Goal: Transaction & Acquisition: Purchase product/service

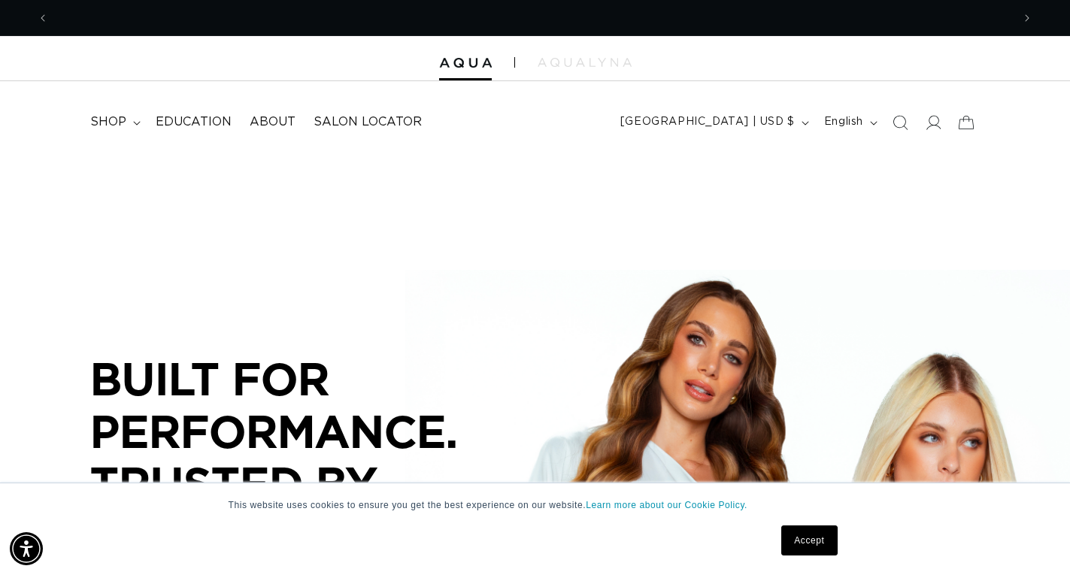
scroll to position [0, 963]
click at [939, 132] on span at bounding box center [932, 122] width 33 height 33
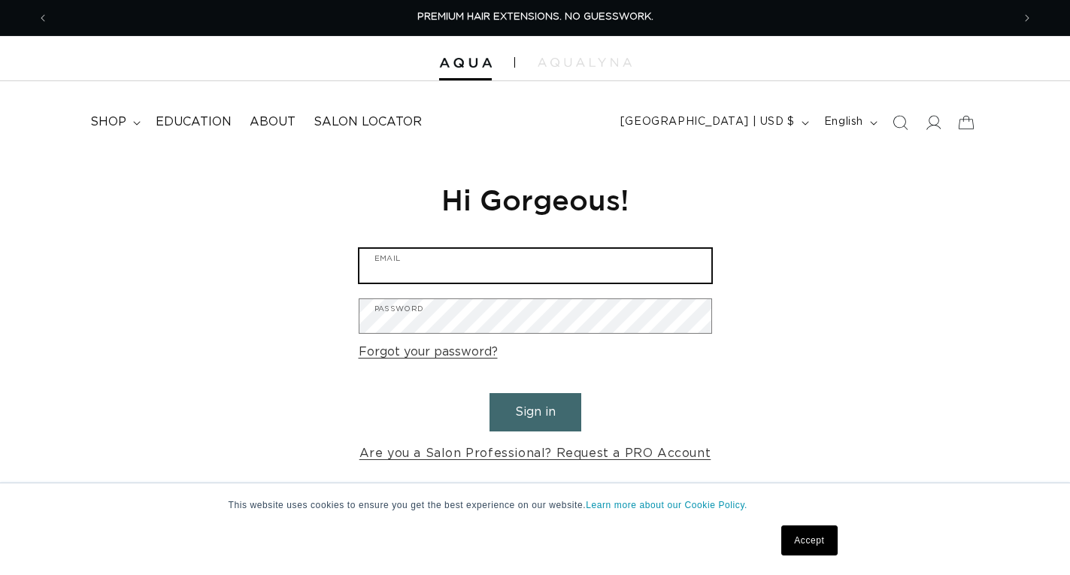
click at [609, 261] on input "Email" at bounding box center [535, 266] width 352 height 34
type input "rafoglia@gmail.com"
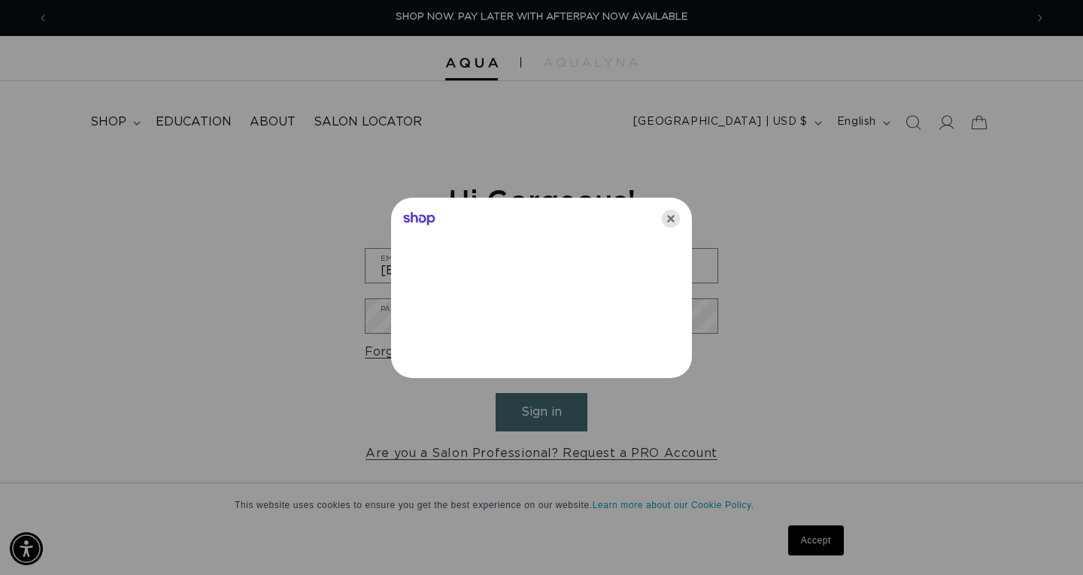
click at [670, 223] on icon "Close" at bounding box center [671, 219] width 18 height 18
click at [670, 223] on div "Reset your password We will send you an email to reset your password Email Subm…" at bounding box center [541, 323] width 376 height 338
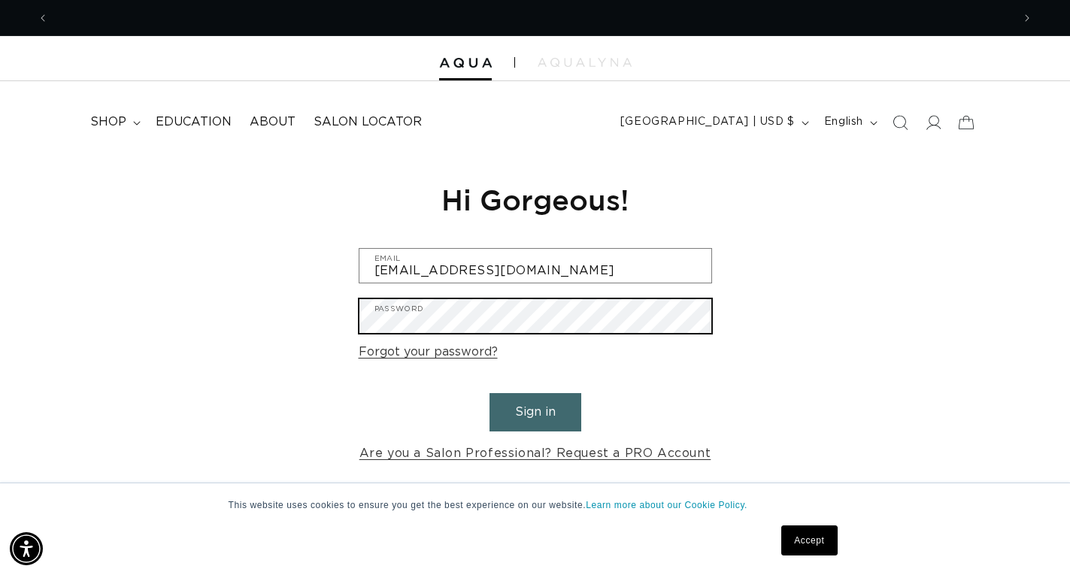
scroll to position [0, 1926]
click at [489, 393] on button "Sign in" at bounding box center [535, 412] width 92 height 38
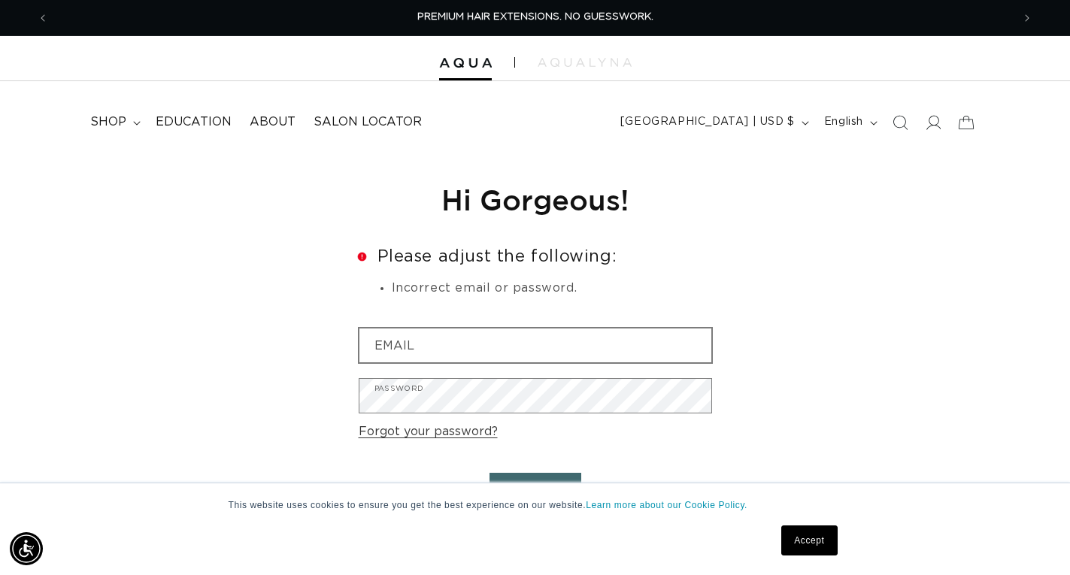
drag, startPoint x: 751, startPoint y: 386, endPoint x: 692, endPoint y: 353, distance: 67.3
click at [747, 381] on div "Reset your password We will send you an email to reset your password Email Subm…" at bounding box center [535, 362] width 1070 height 417
click at [674, 343] on input "Email" at bounding box center [535, 346] width 352 height 34
type input "rafoglia@gmail.com"
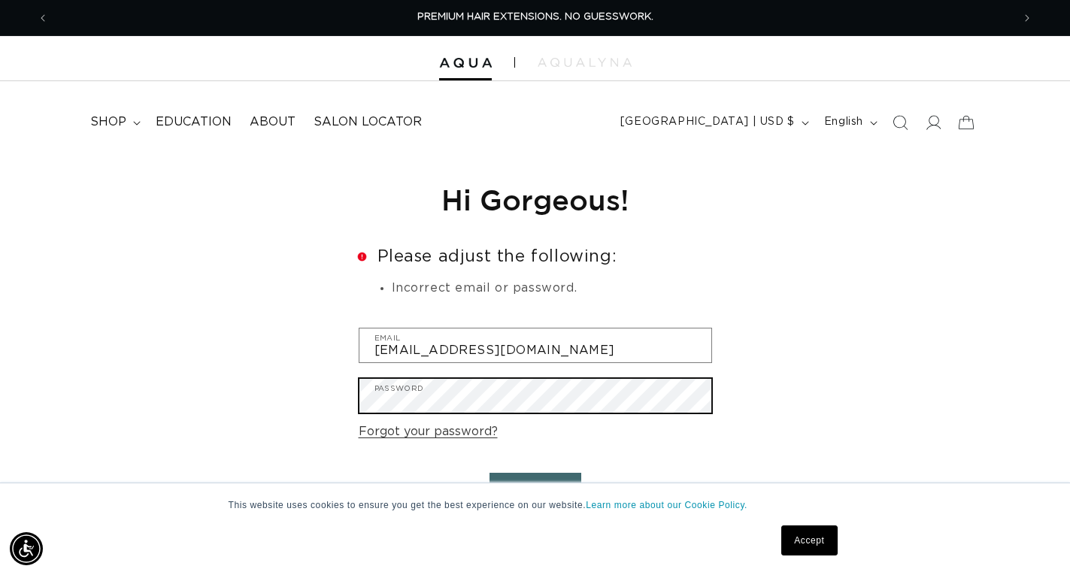
click at [489, 473] on button "Sign in" at bounding box center [535, 492] width 92 height 38
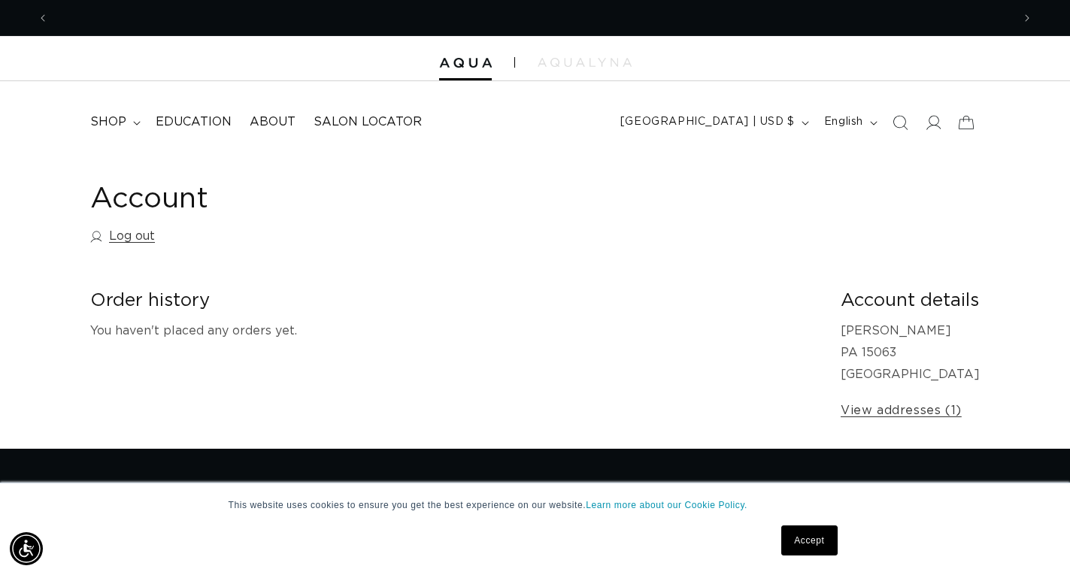
scroll to position [0, 963]
click at [928, 118] on icon at bounding box center [933, 122] width 16 height 16
click at [120, 126] on span "shop" at bounding box center [108, 122] width 36 height 16
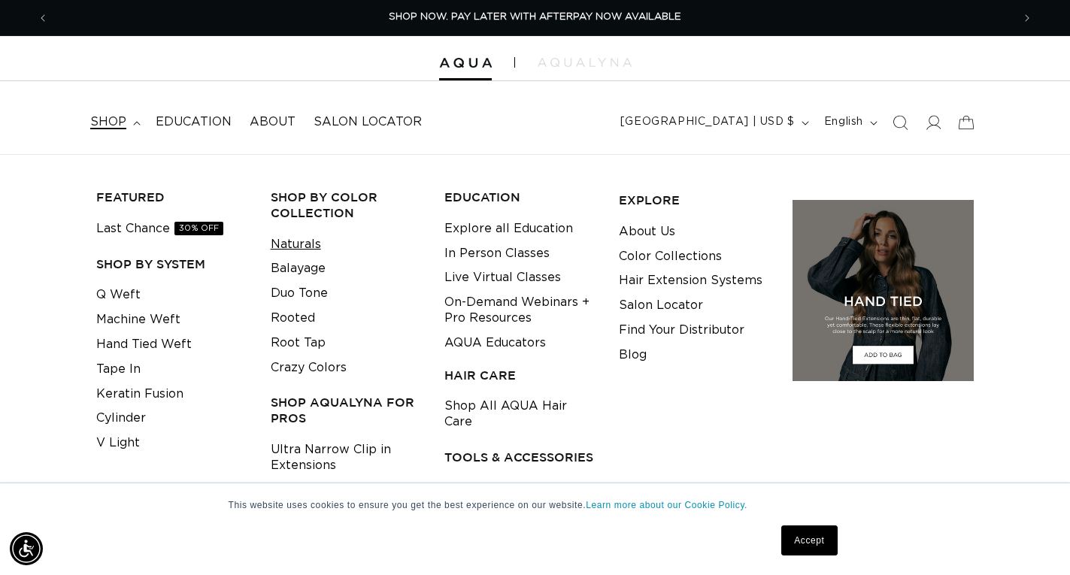
click at [306, 240] on link "Naturals" at bounding box center [296, 244] width 50 height 25
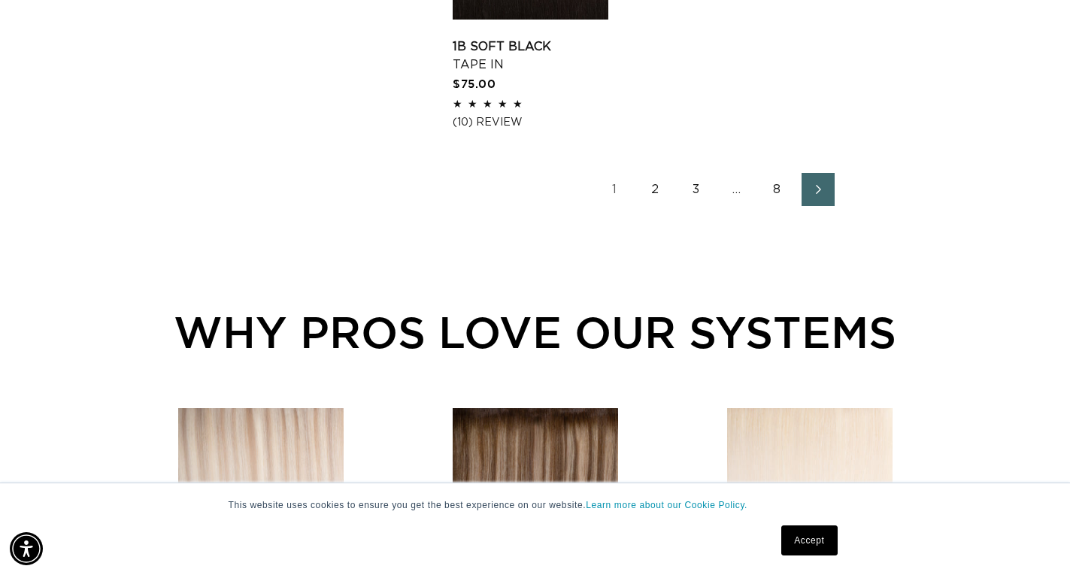
scroll to position [2255, 0]
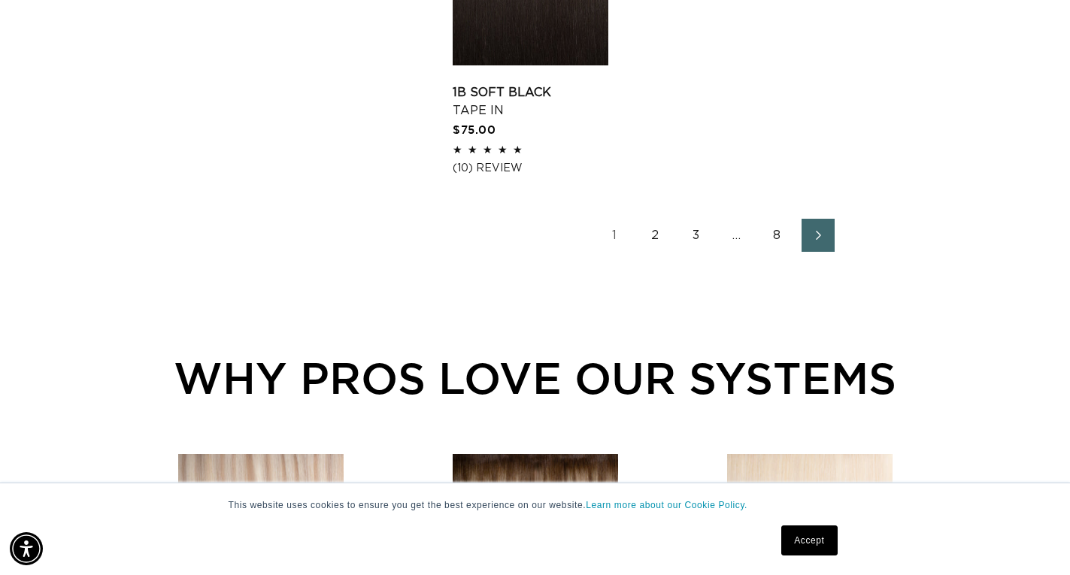
click at [776, 233] on link "8" at bounding box center [777, 235] width 33 height 33
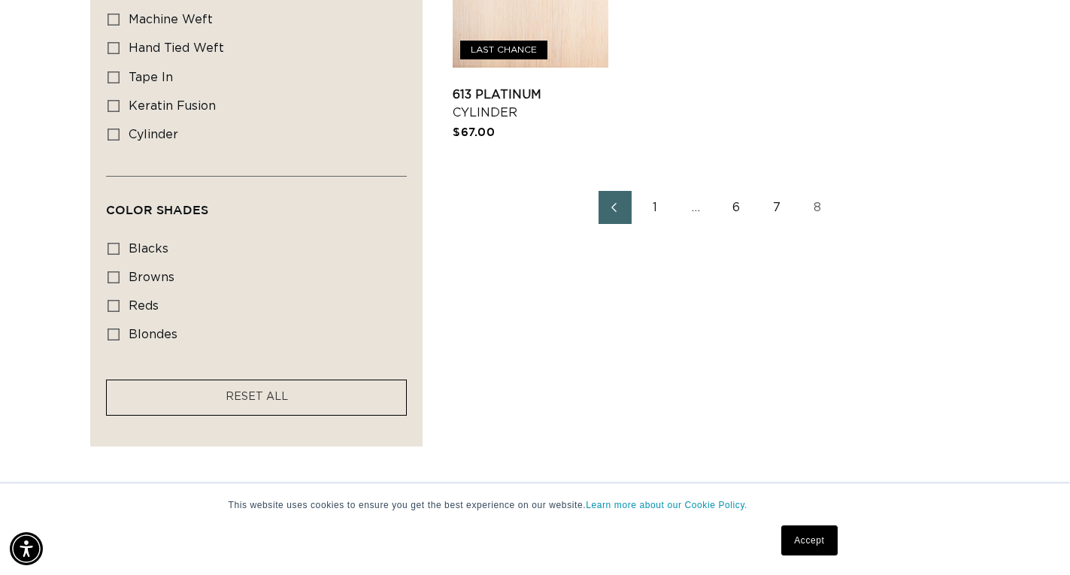
scroll to position [0, 963]
click at [770, 208] on link "7" at bounding box center [777, 207] width 33 height 33
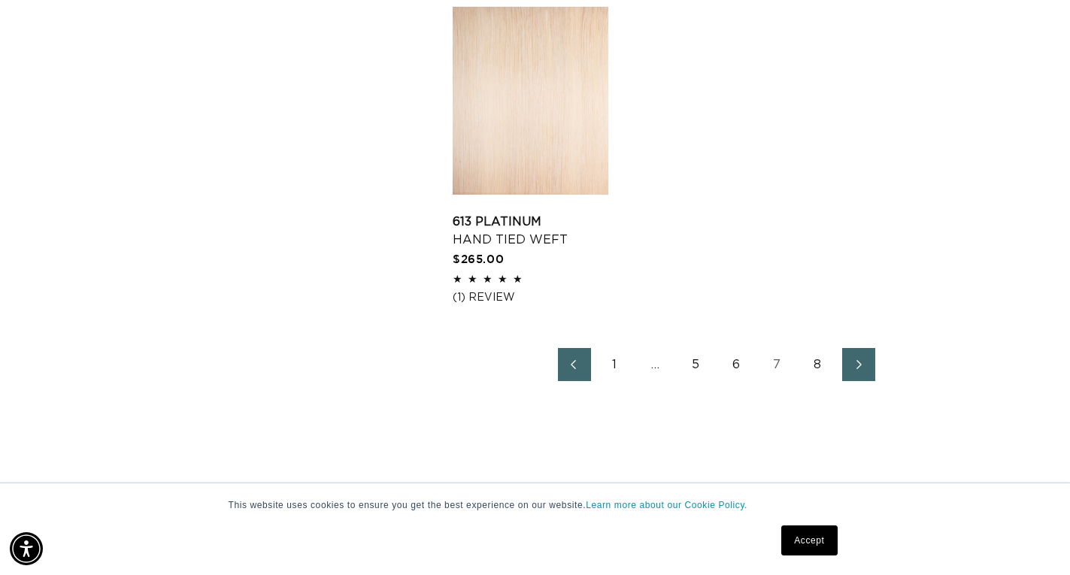
scroll to position [0, 1926]
click at [742, 363] on link "6" at bounding box center [736, 364] width 33 height 33
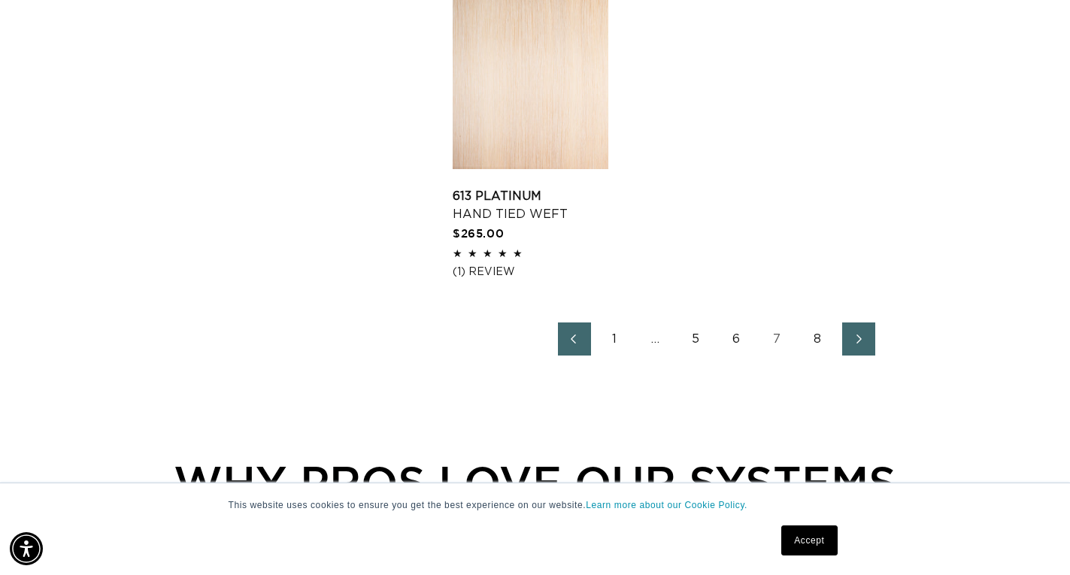
scroll to position [2180, 0]
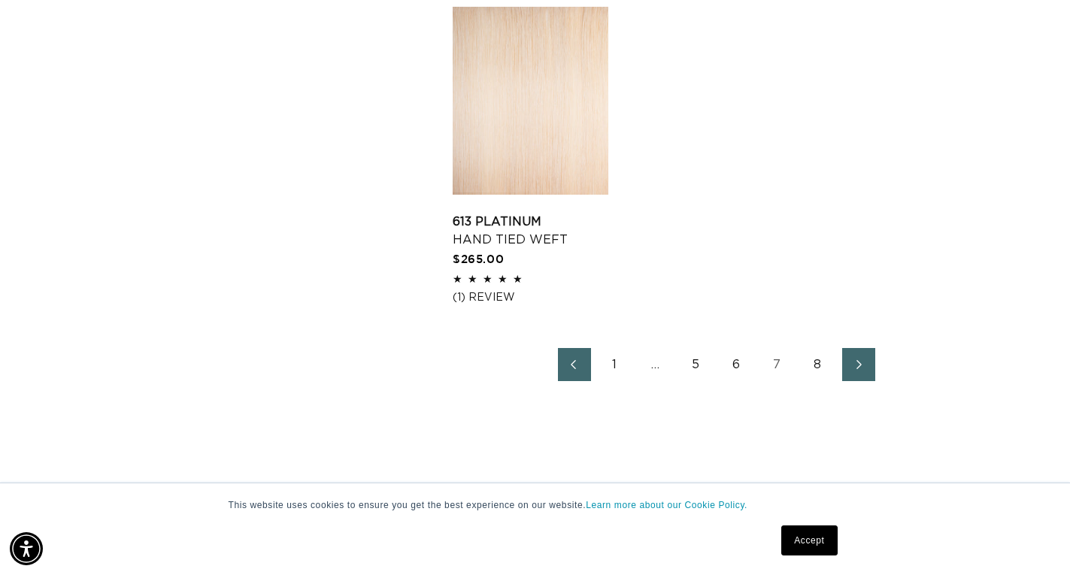
click at [739, 365] on link "6" at bounding box center [736, 364] width 33 height 33
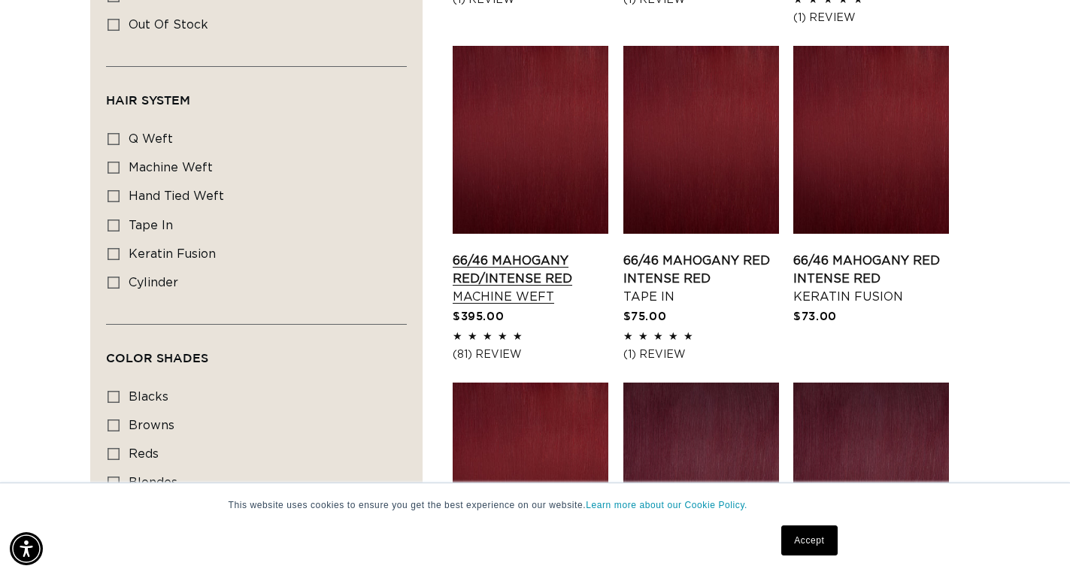
scroll to position [827, 0]
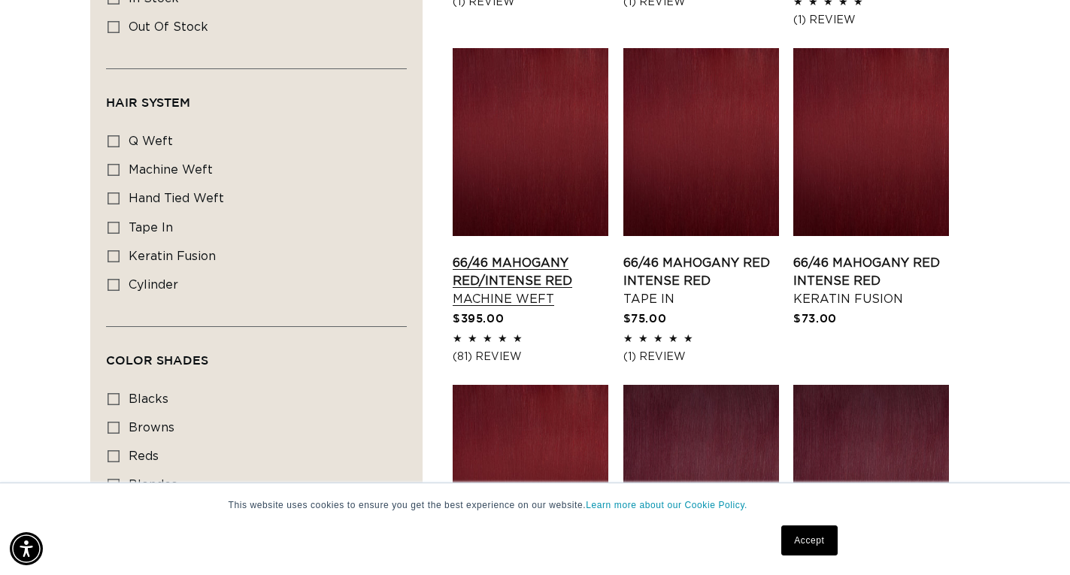
click at [519, 254] on link "66/46 Mahogany Red/Intense Red Machine Weft" at bounding box center [531, 281] width 156 height 54
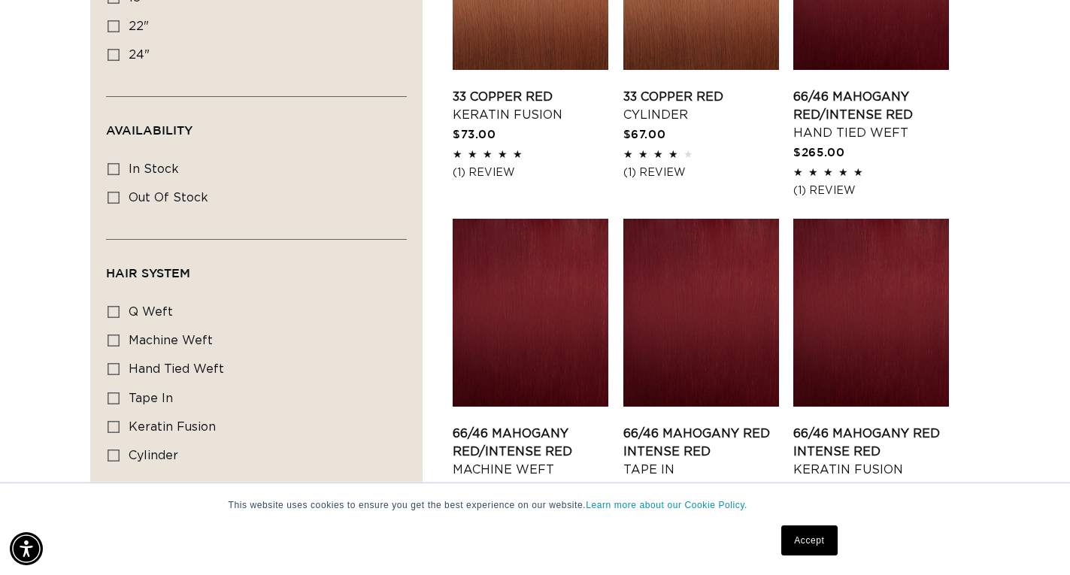
scroll to position [526, 0]
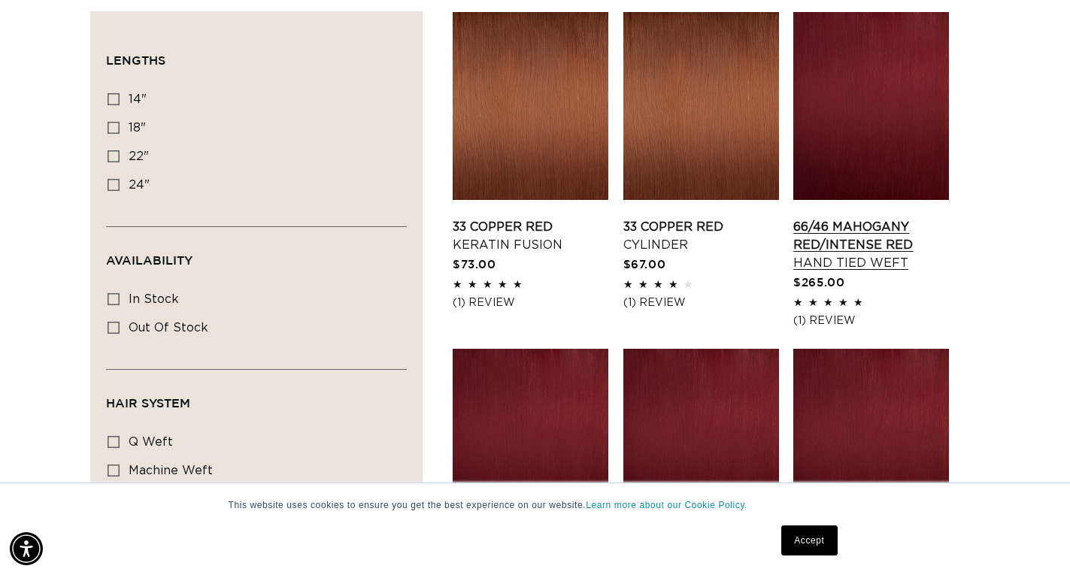
click at [815, 267] on link "66/46 Mahogany Red/Intense Red Hand Tied Weft" at bounding box center [871, 245] width 156 height 54
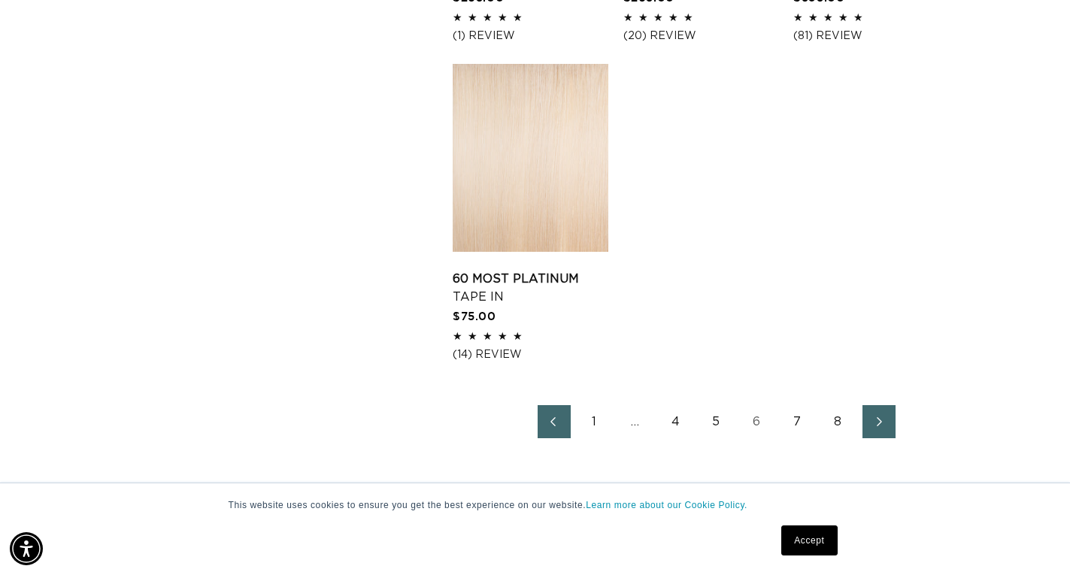
scroll to position [0, 0]
click at [804, 426] on link "7" at bounding box center [797, 421] width 33 height 33
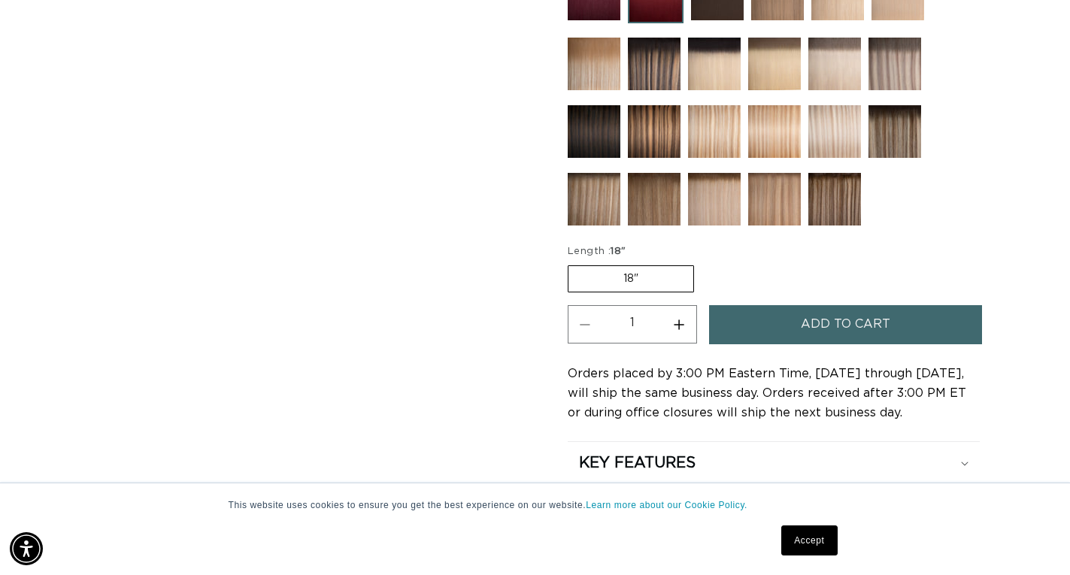
scroll to position [0, 1926]
click at [614, 281] on label "18" Variant sold out or unavailable" at bounding box center [631, 278] width 126 height 27
click at [572, 263] on input "18" Variant sold out or unavailable" at bounding box center [571, 262] width 1 height 1
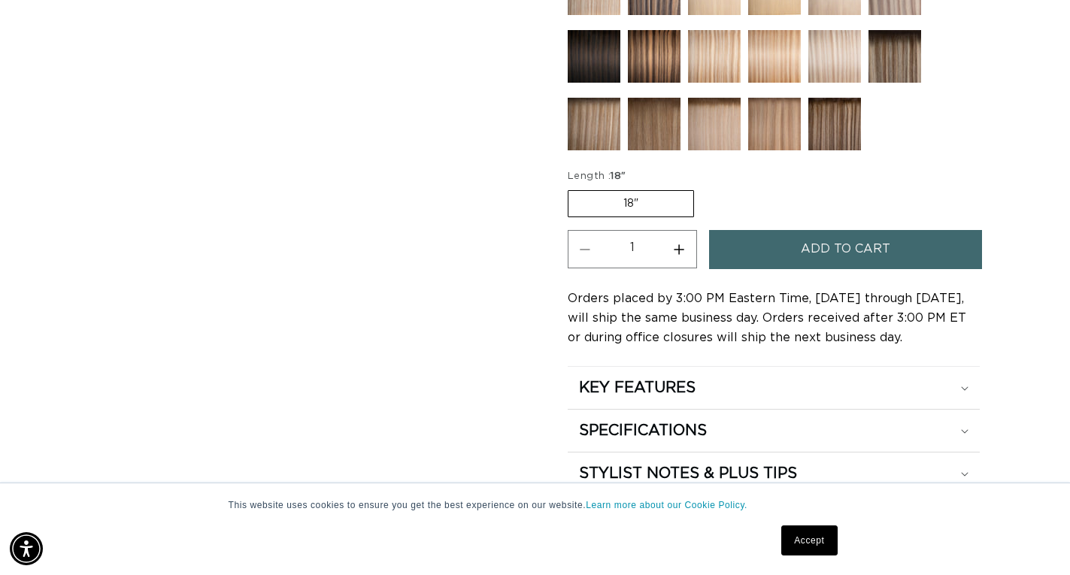
scroll to position [0, 0]
click at [650, 210] on label "18" Variant sold out or unavailable" at bounding box center [631, 203] width 126 height 27
click at [572, 188] on input "18" Variant sold out or unavailable" at bounding box center [571, 187] width 1 height 1
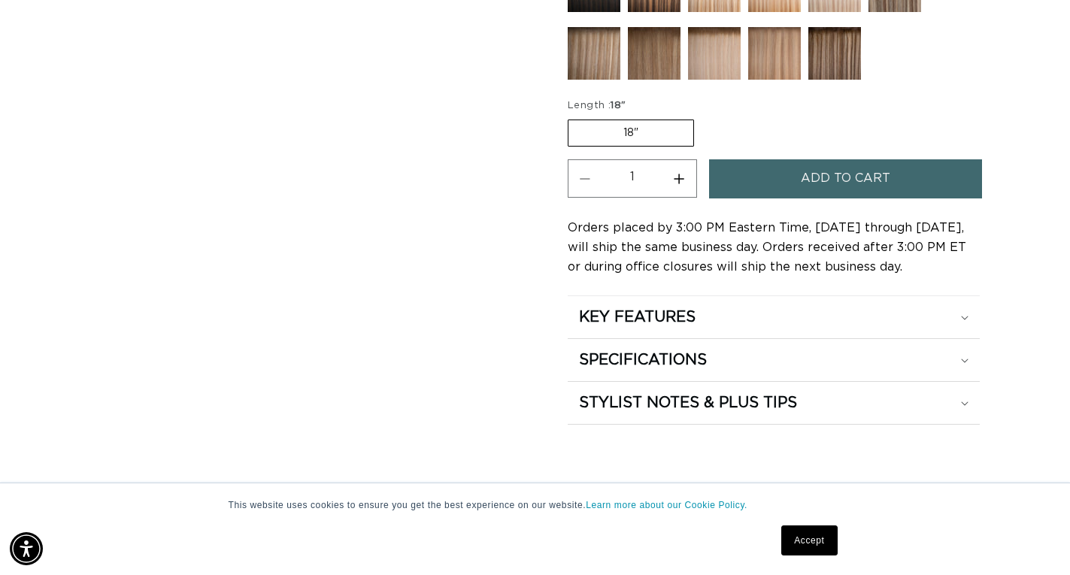
scroll to position [902, 0]
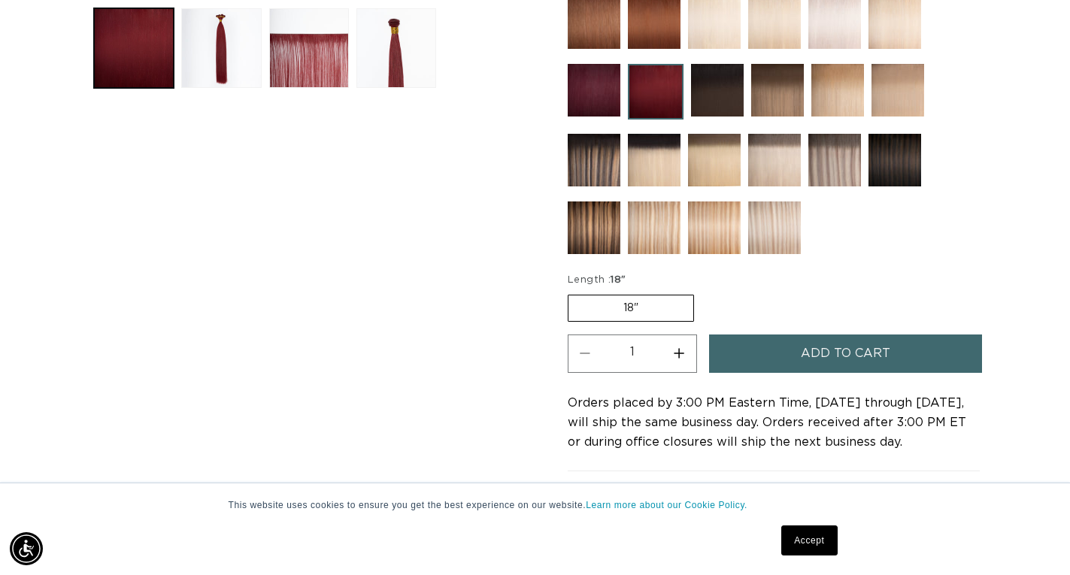
scroll to position [451, 0]
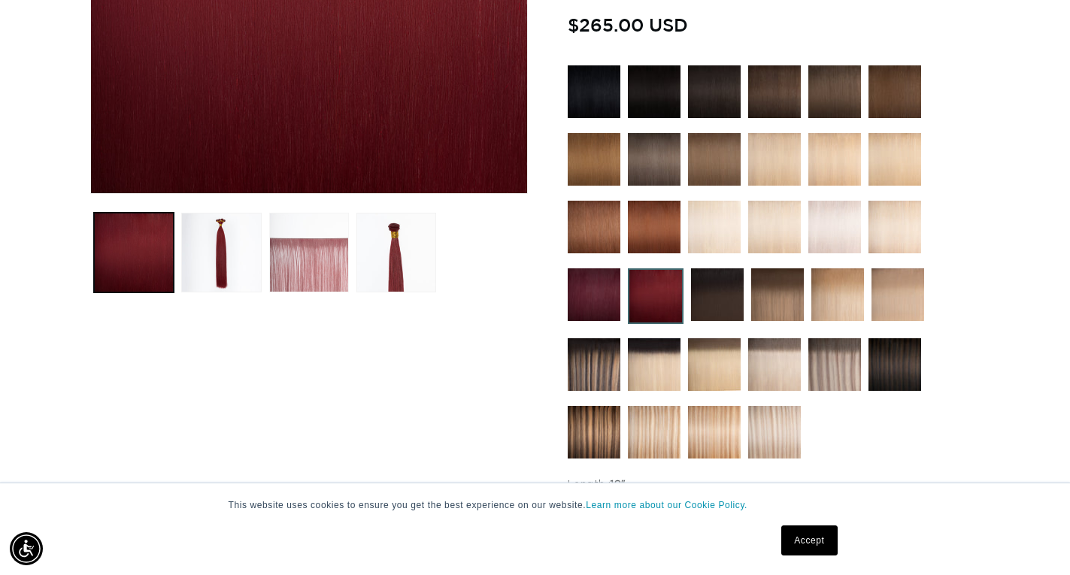
click at [332, 261] on button "Load image 3 in gallery view" at bounding box center [309, 253] width 80 height 80
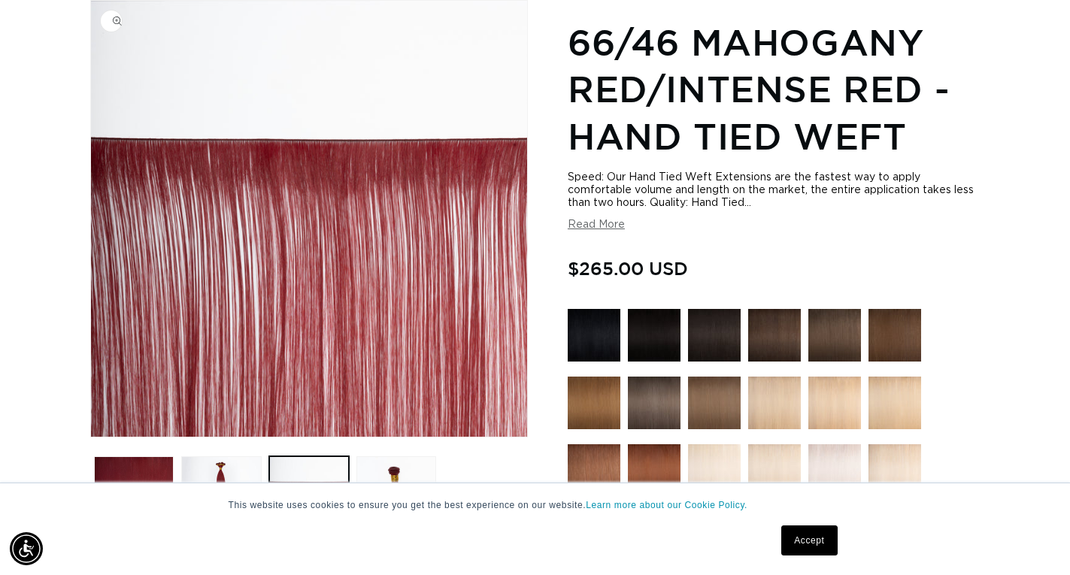
scroll to position [0, 1926]
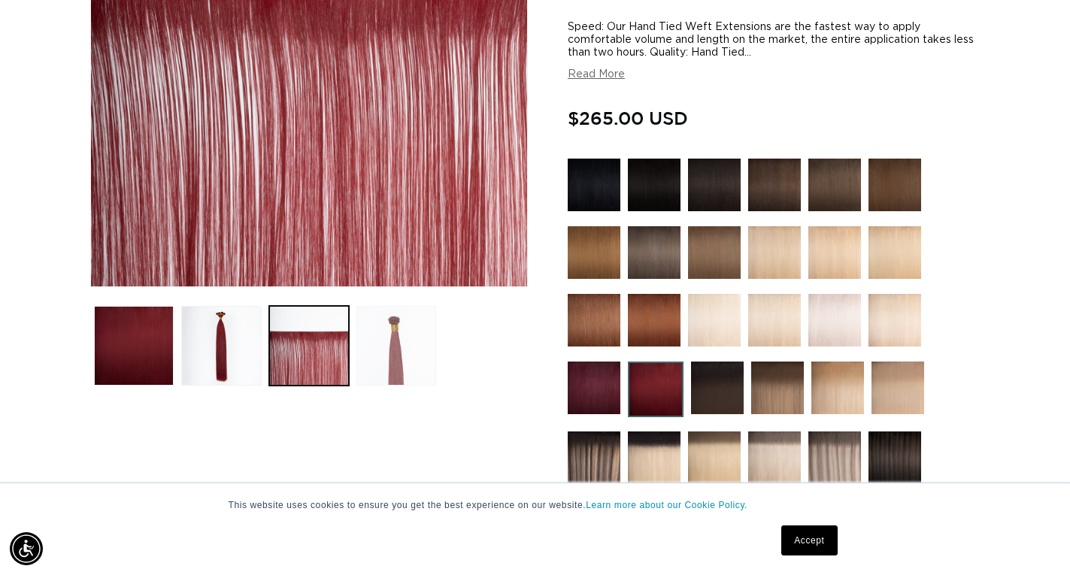
click at [385, 340] on button "Load image 4 in gallery view" at bounding box center [396, 346] width 80 height 80
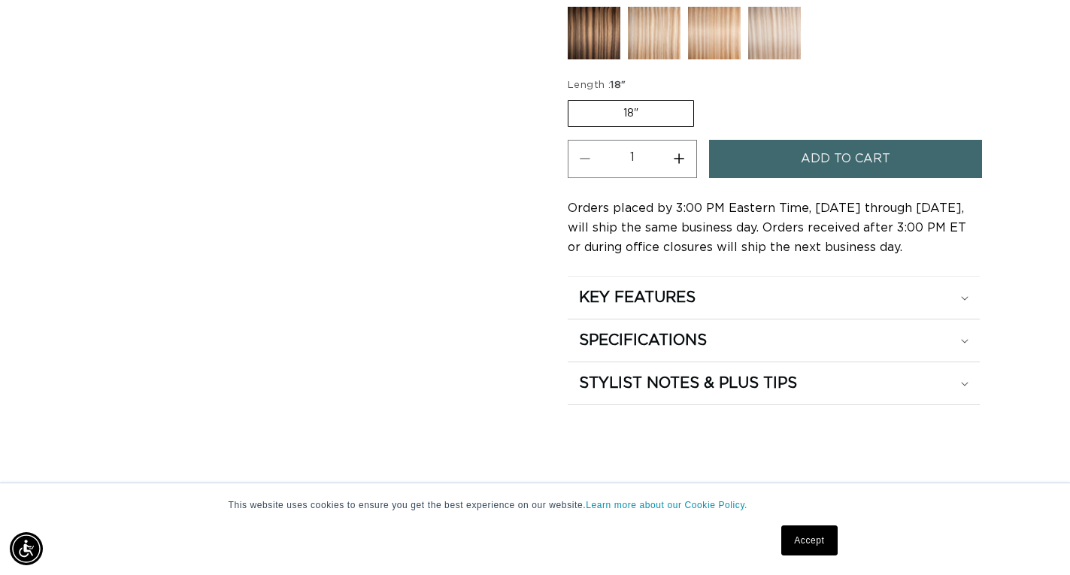
scroll to position [734, 0]
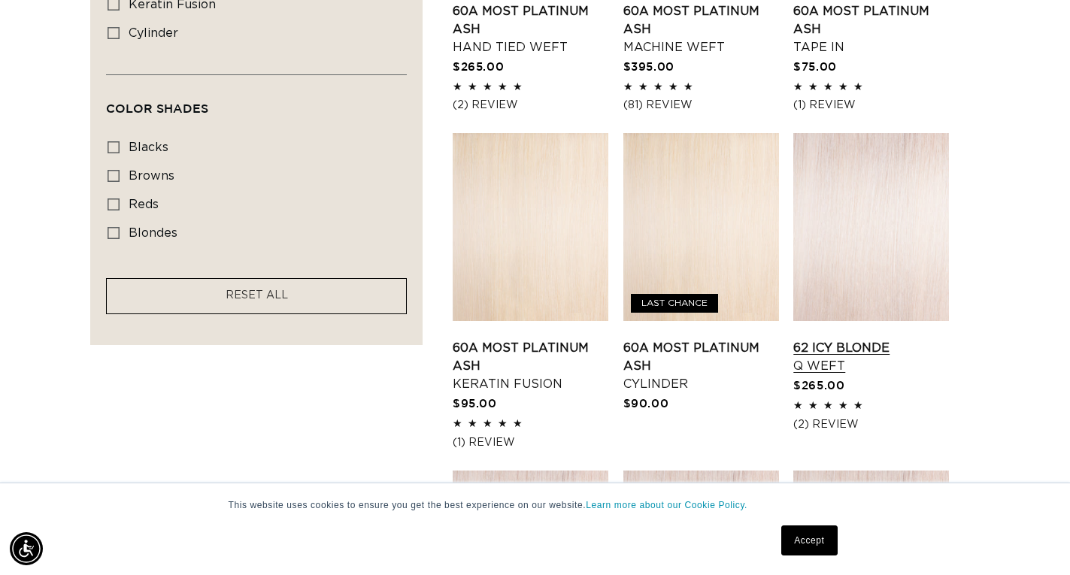
scroll to position [1053, 0]
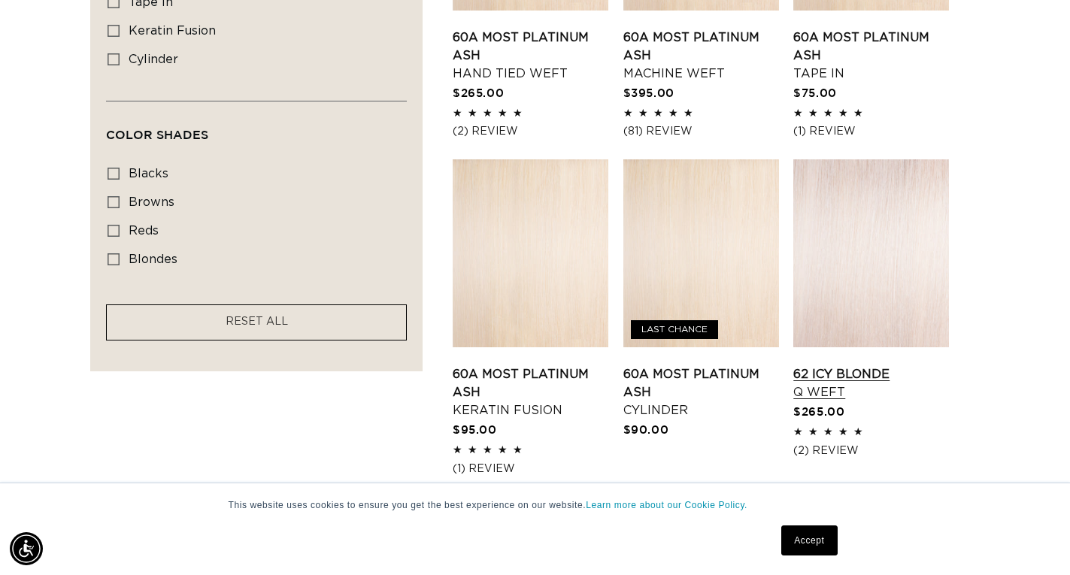
click at [837, 365] on link "62 Icy Blonde Q Weft" at bounding box center [871, 383] width 156 height 36
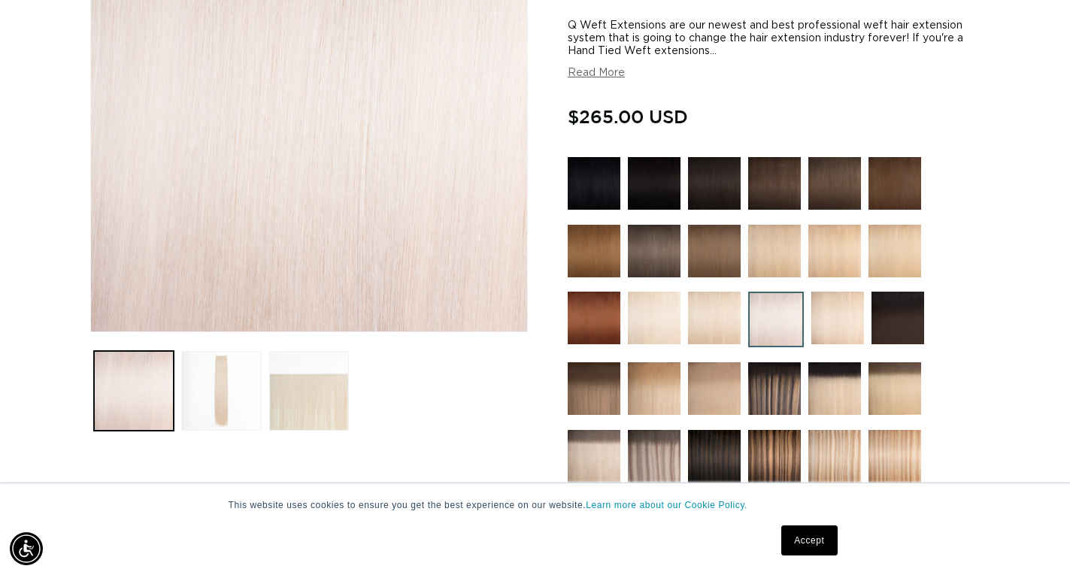
scroll to position [301, 0]
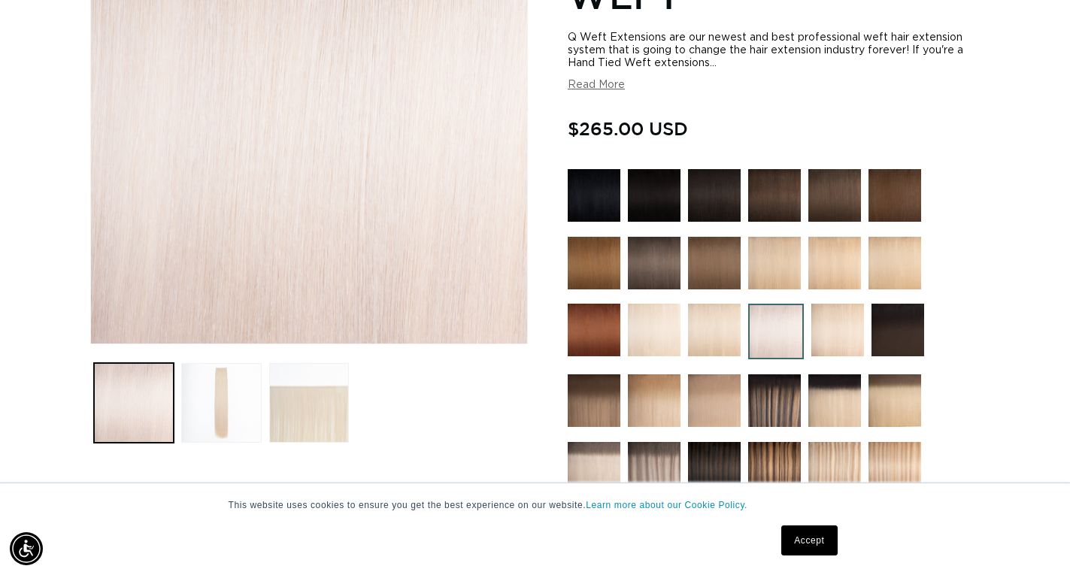
click at [604, 205] on img at bounding box center [594, 195] width 53 height 53
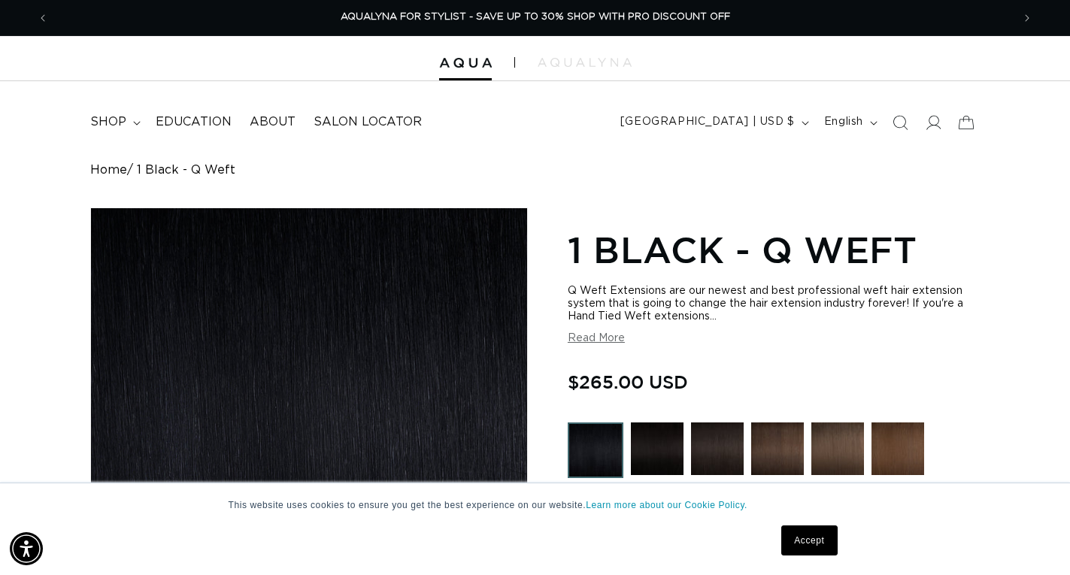
click at [638, 457] on img at bounding box center [657, 449] width 53 height 53
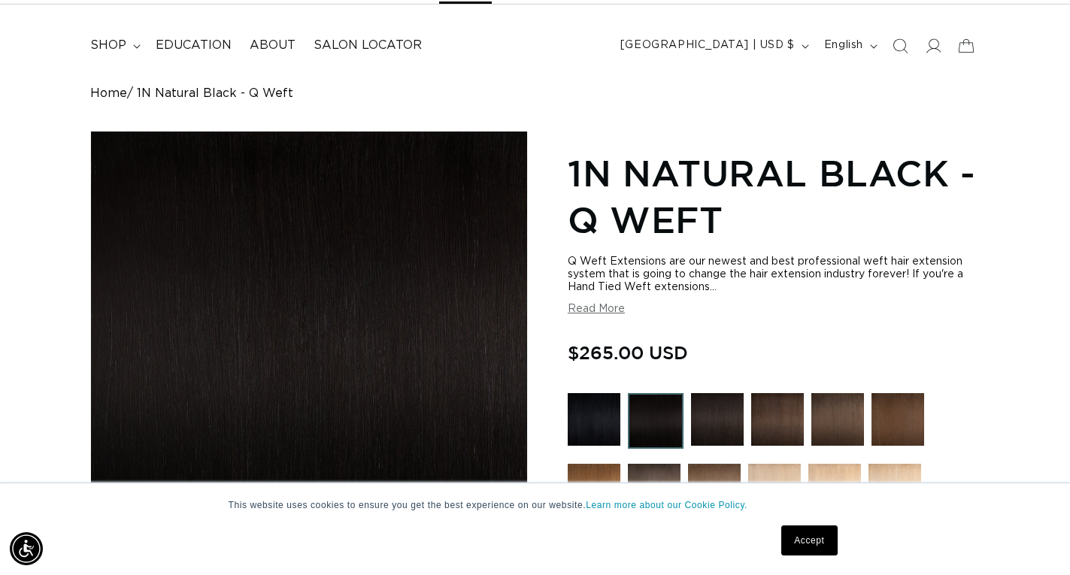
scroll to position [75, 0]
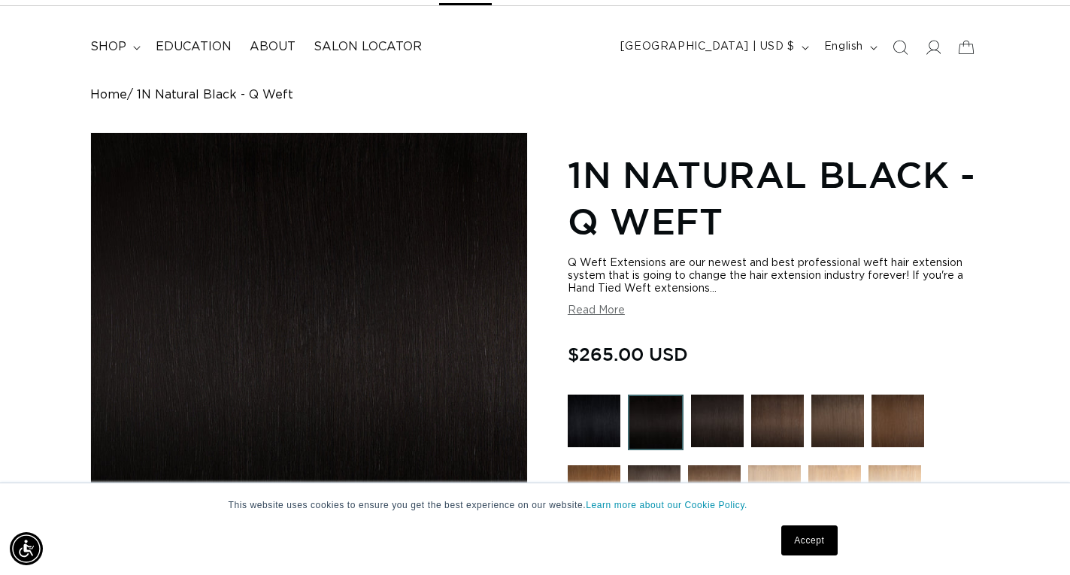
click at [305, 368] on img "Gallery Viewer" at bounding box center [309, 351] width 436 height 436
click at [0, 0] on div "Gallery Viewer" at bounding box center [0, 0] width 0 height 0
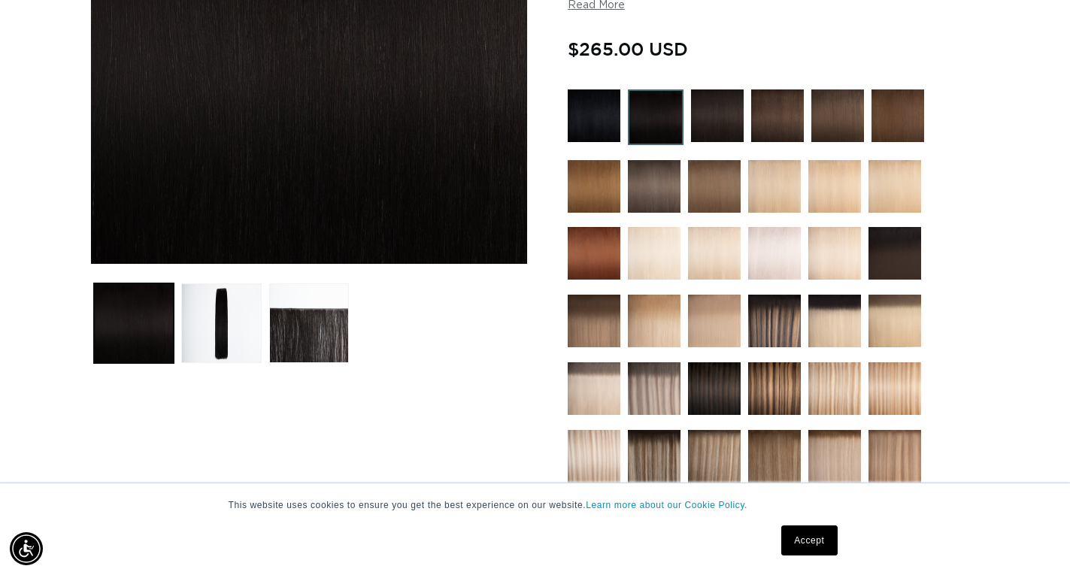
scroll to position [301, 0]
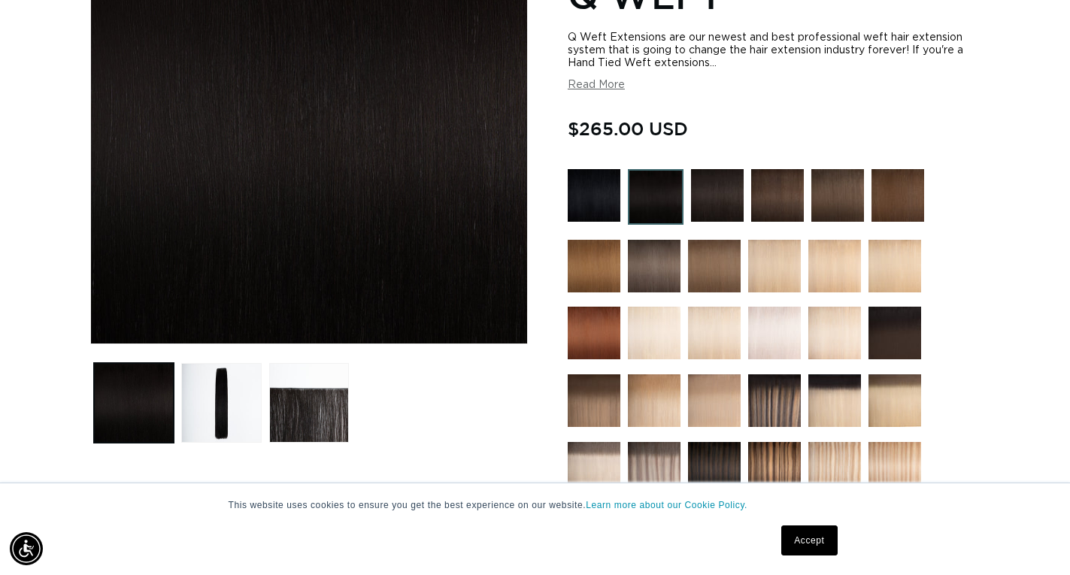
click at [710, 192] on img at bounding box center [717, 195] width 53 height 53
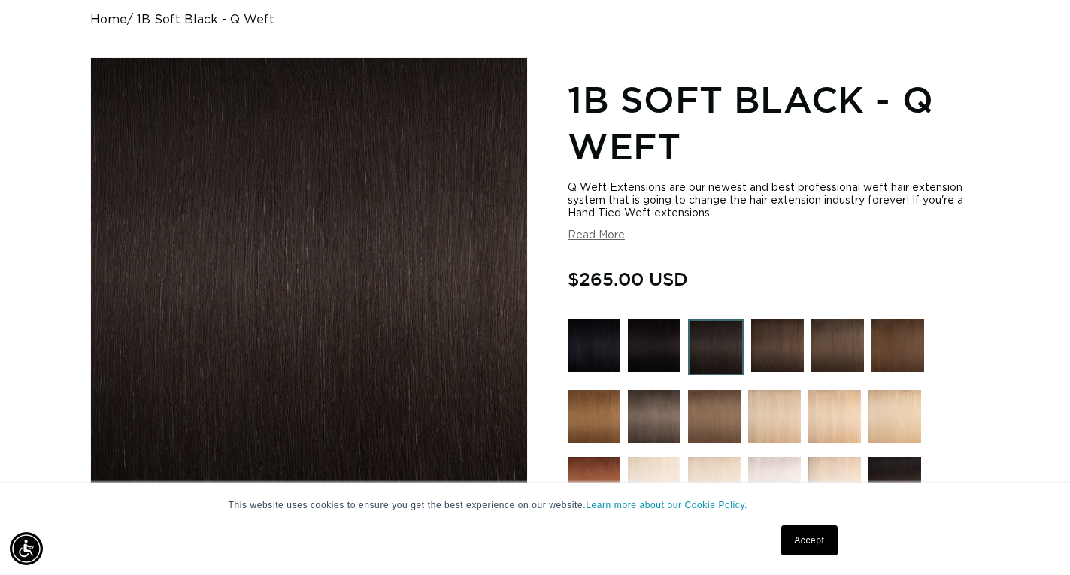
scroll to position [0, 963]
click at [586, 338] on img at bounding box center [594, 346] width 53 height 53
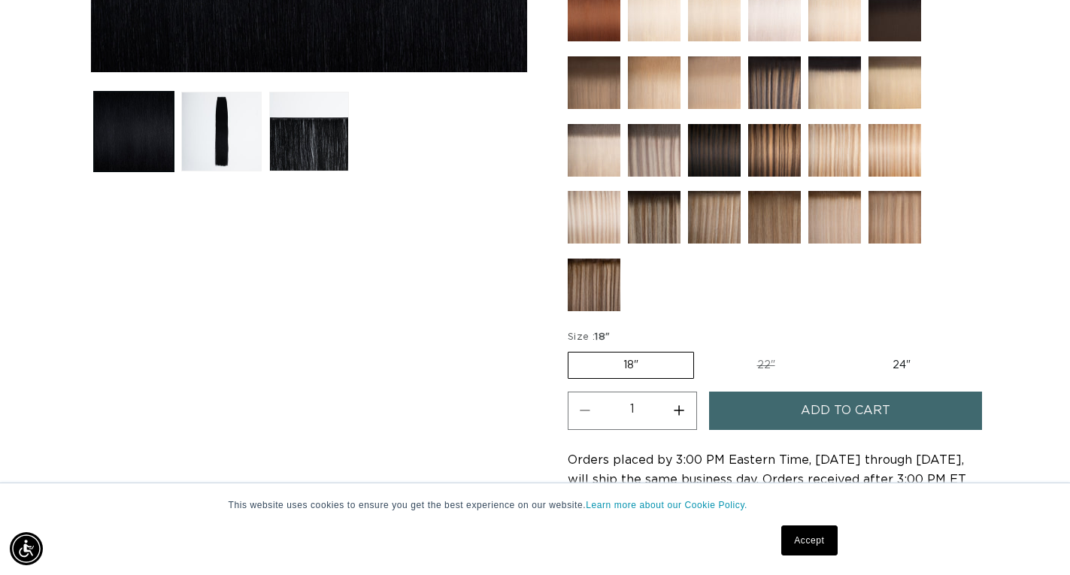
scroll to position [601, 0]
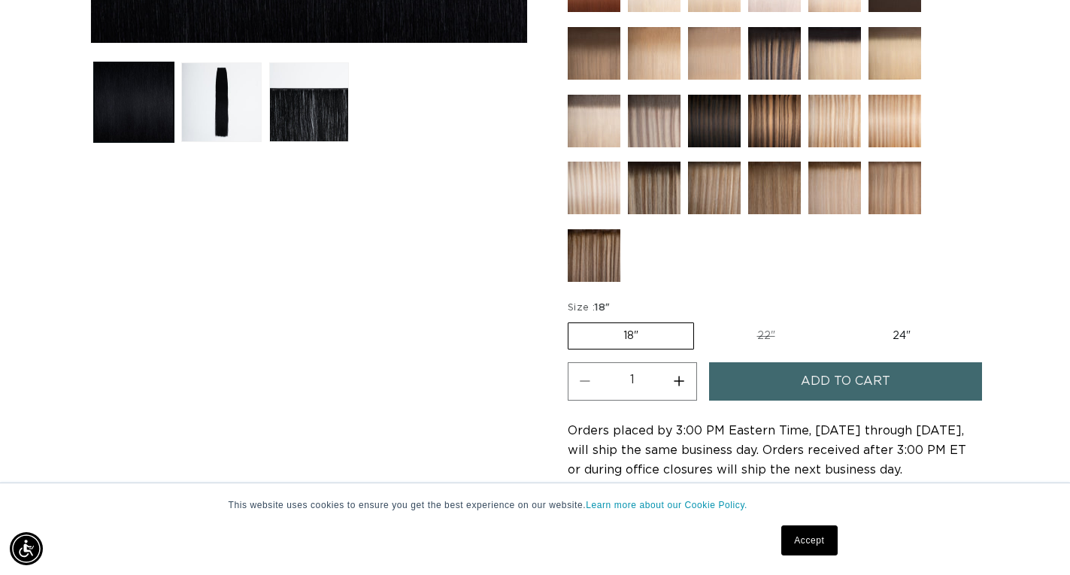
click at [676, 340] on label "18" Variant sold out or unavailable" at bounding box center [631, 336] width 126 height 27
click at [572, 320] on input "18" Variant sold out or unavailable" at bounding box center [571, 320] width 1 height 1
click at [676, 340] on label "18" Variant sold out or unavailable" at bounding box center [631, 336] width 126 height 27
click at [572, 320] on input "18" Variant sold out or unavailable" at bounding box center [571, 320] width 1 height 1
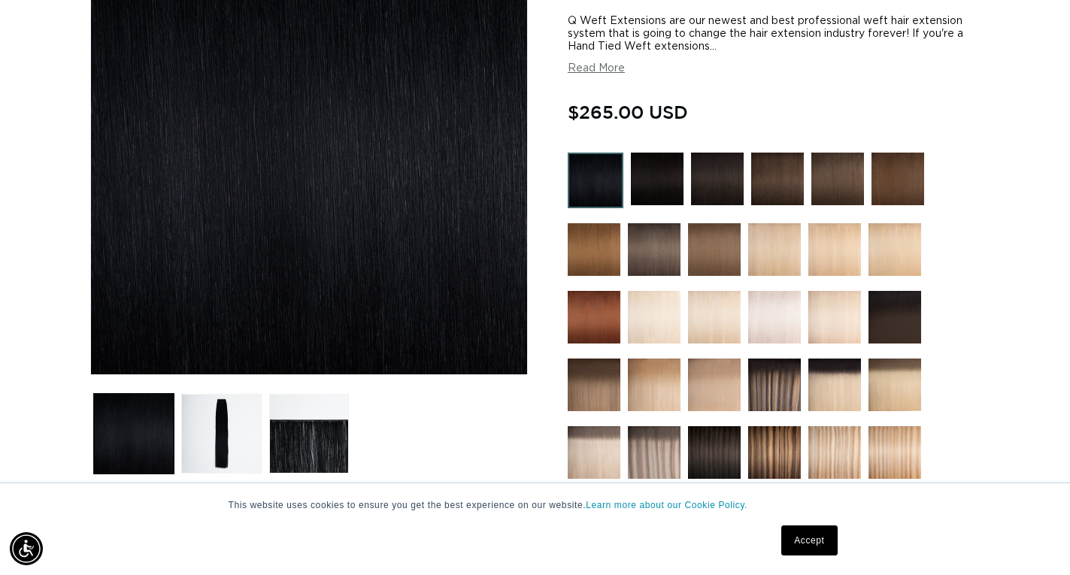
scroll to position [226, 0]
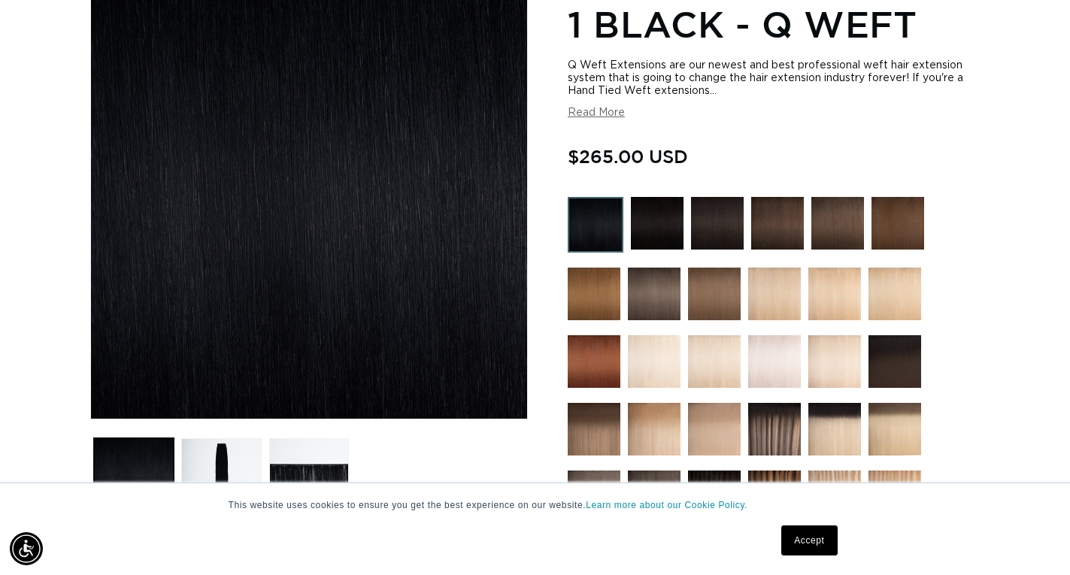
click at [580, 207] on img at bounding box center [596, 225] width 56 height 56
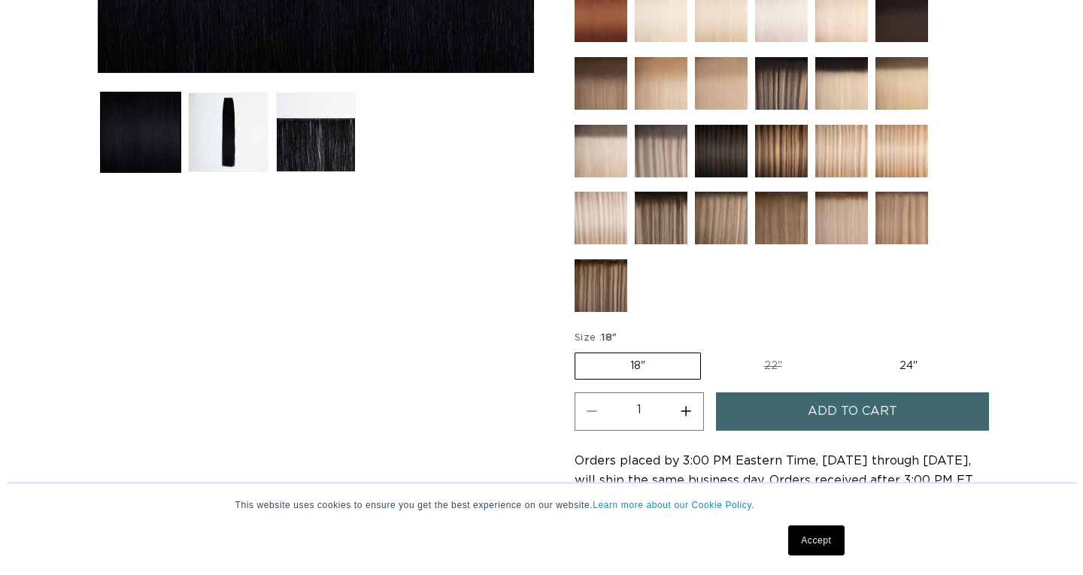
scroll to position [752, 0]
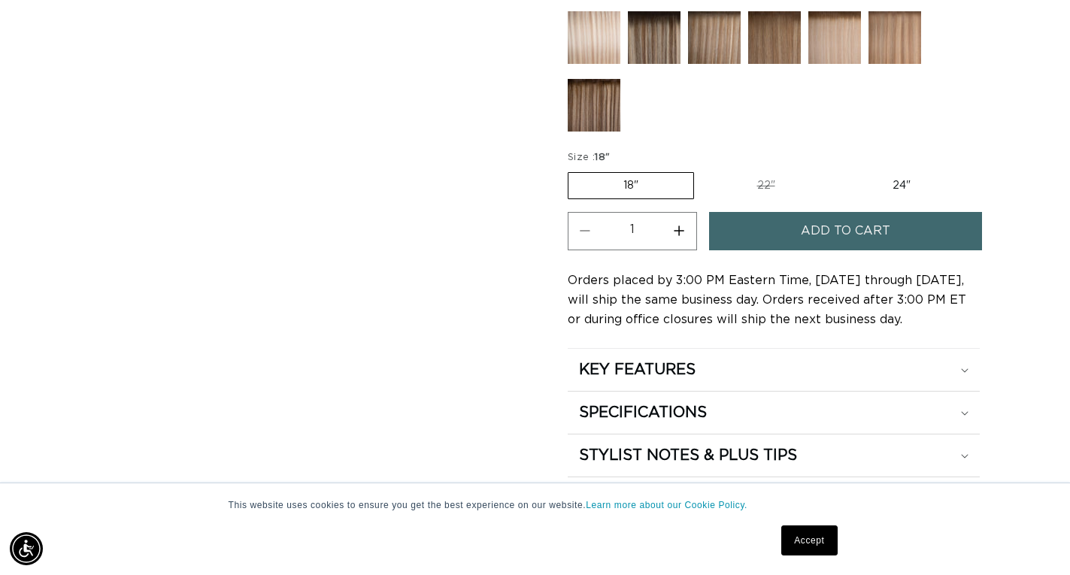
click at [738, 212] on button "Add to cart" at bounding box center [846, 231] width 274 height 38
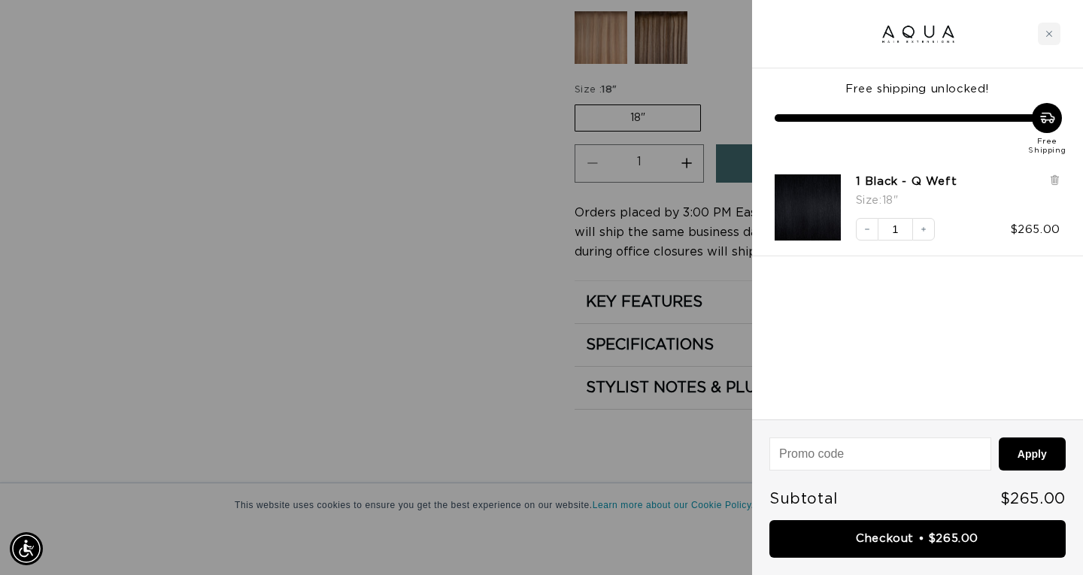
scroll to position [0, 1952]
click at [351, 134] on div at bounding box center [541, 287] width 1083 height 575
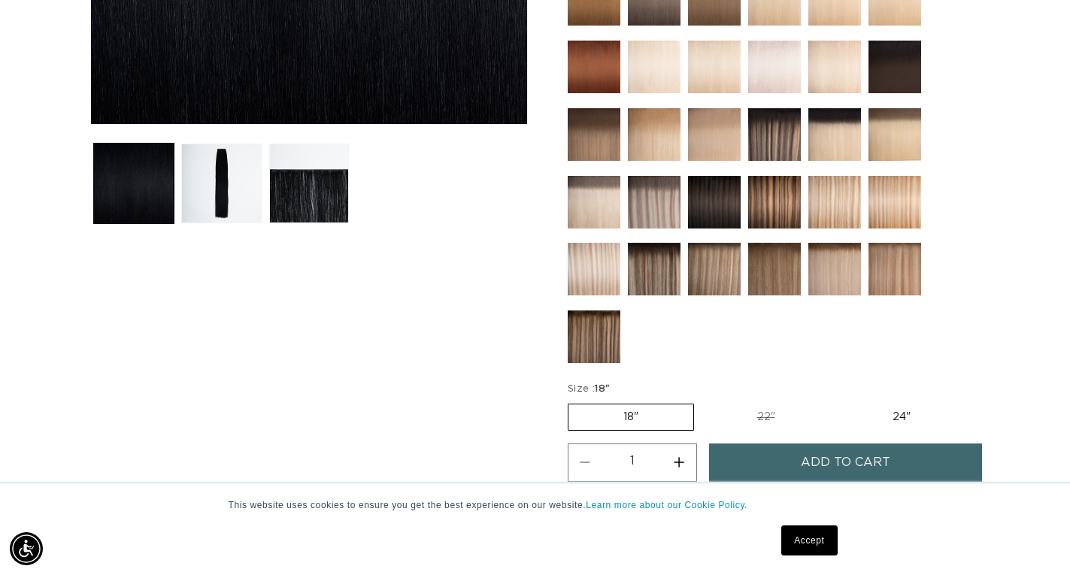
scroll to position [370, 0]
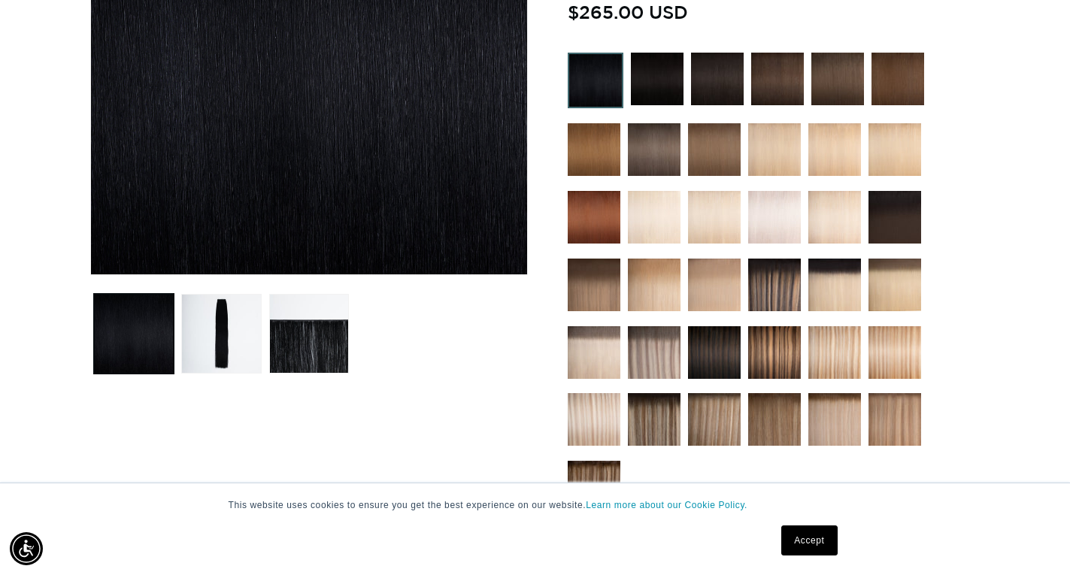
click at [801, 213] on div at bounding box center [774, 287] width 412 height 468
click at [784, 212] on img at bounding box center [774, 217] width 53 height 53
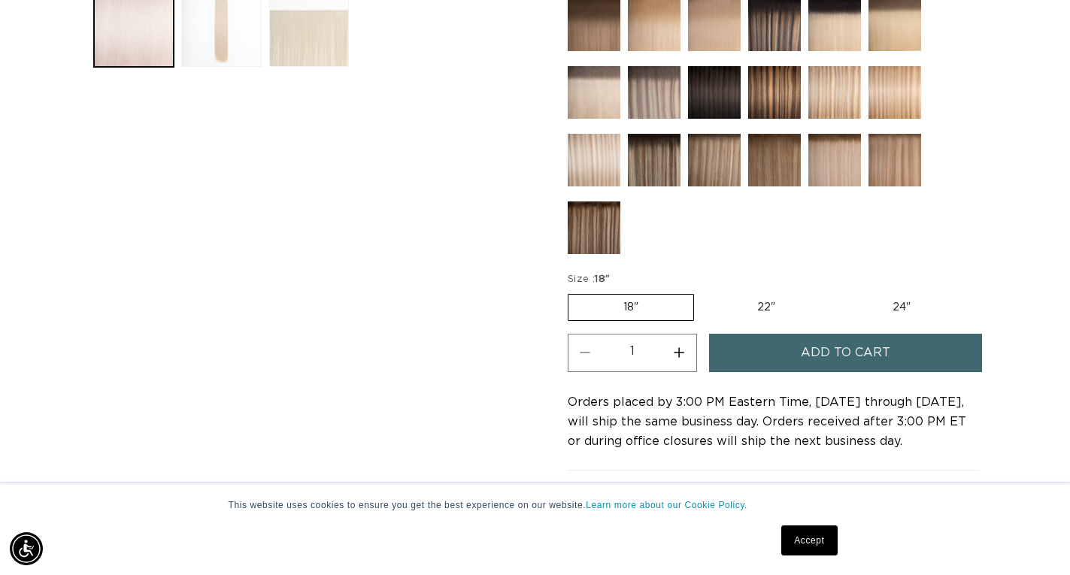
scroll to position [0, 963]
click at [950, 349] on button "Add to cart" at bounding box center [846, 353] width 274 height 38
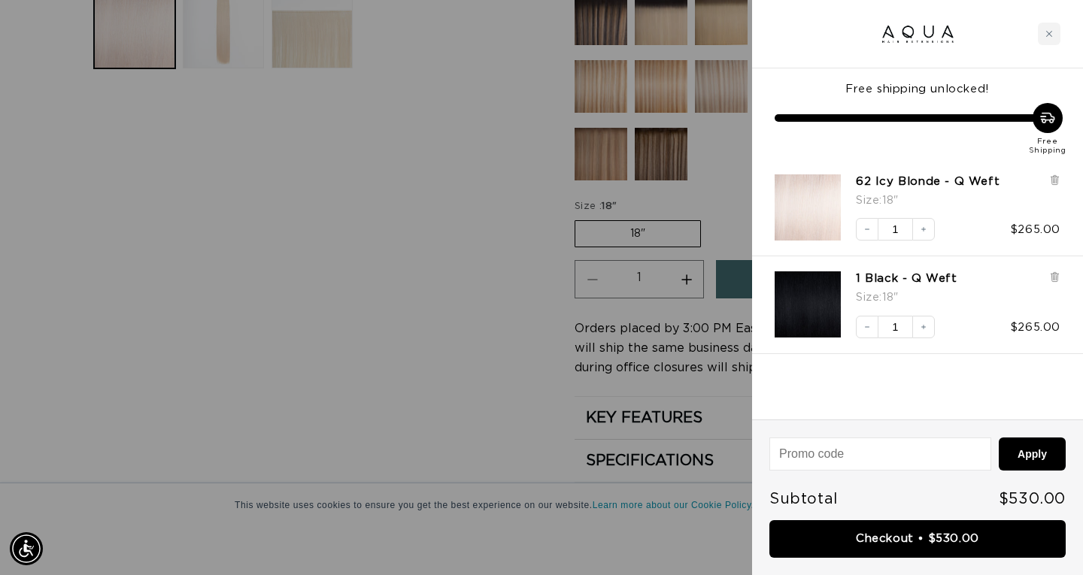
scroll to position [0, 0]
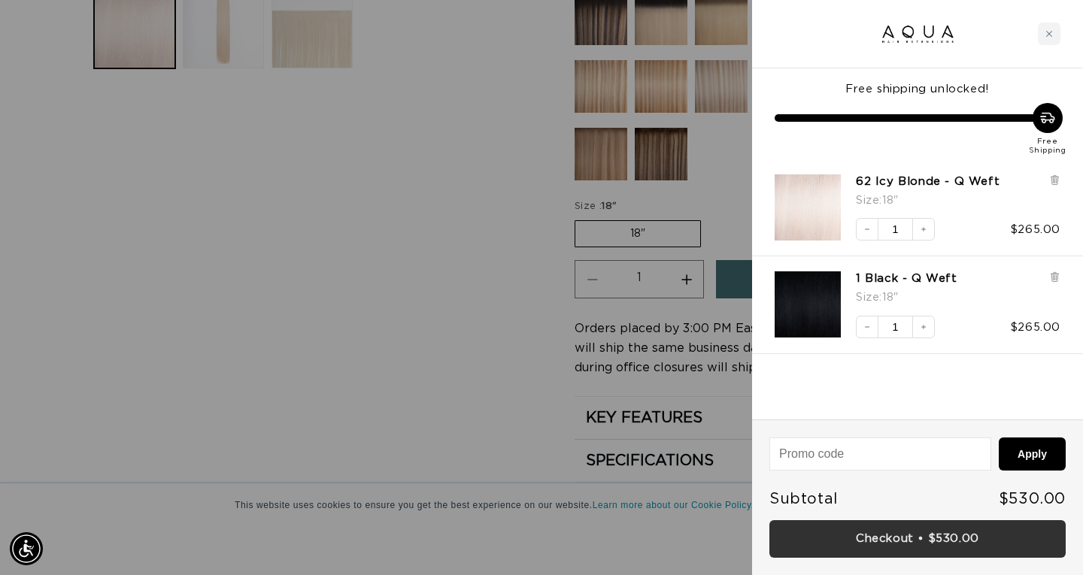
click at [898, 553] on link "Checkout • $530.00" at bounding box center [917, 539] width 296 height 38
click at [898, 553] on div "Checkout • $530.00" at bounding box center [917, 539] width 296 height 38
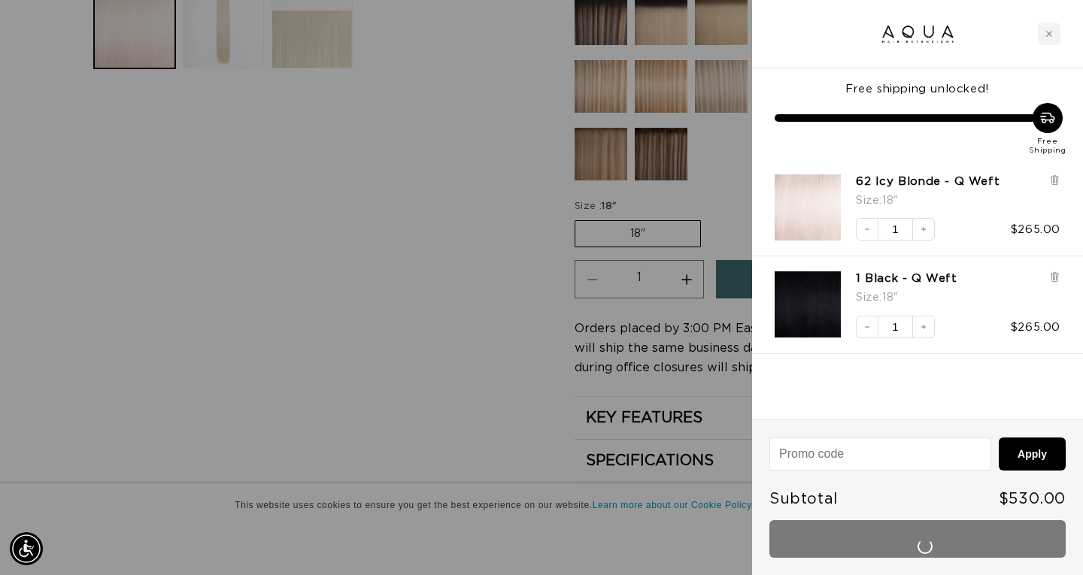
scroll to position [0, 976]
